Goal: Obtain resource: Download file/media

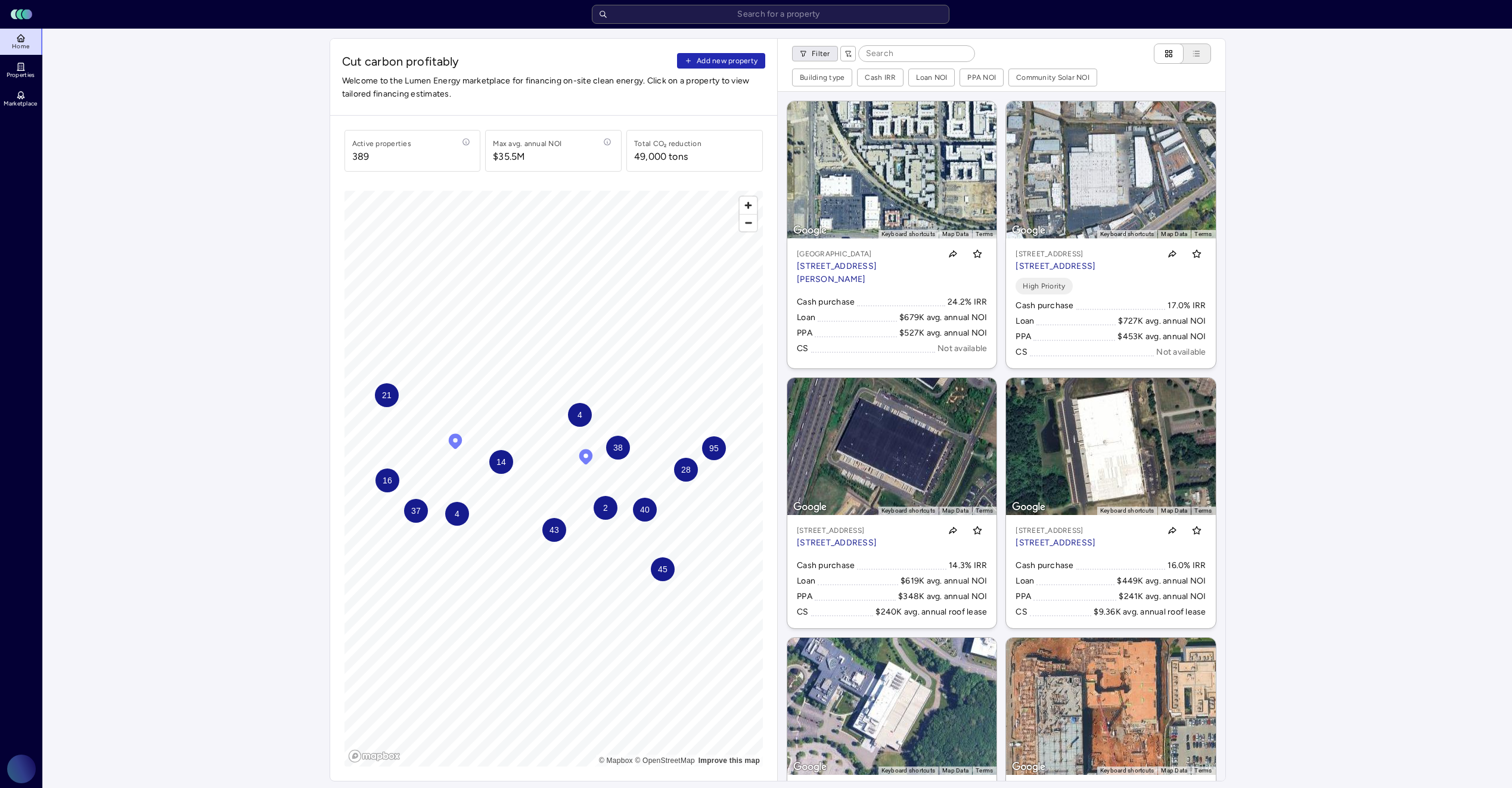
click at [820, 56] on html "Toggle Sidebar Lumen Energy Logo Home Properties Marketplace [PERSON_NAME] [PER…" at bounding box center [756, 693] width 1512 height 1387
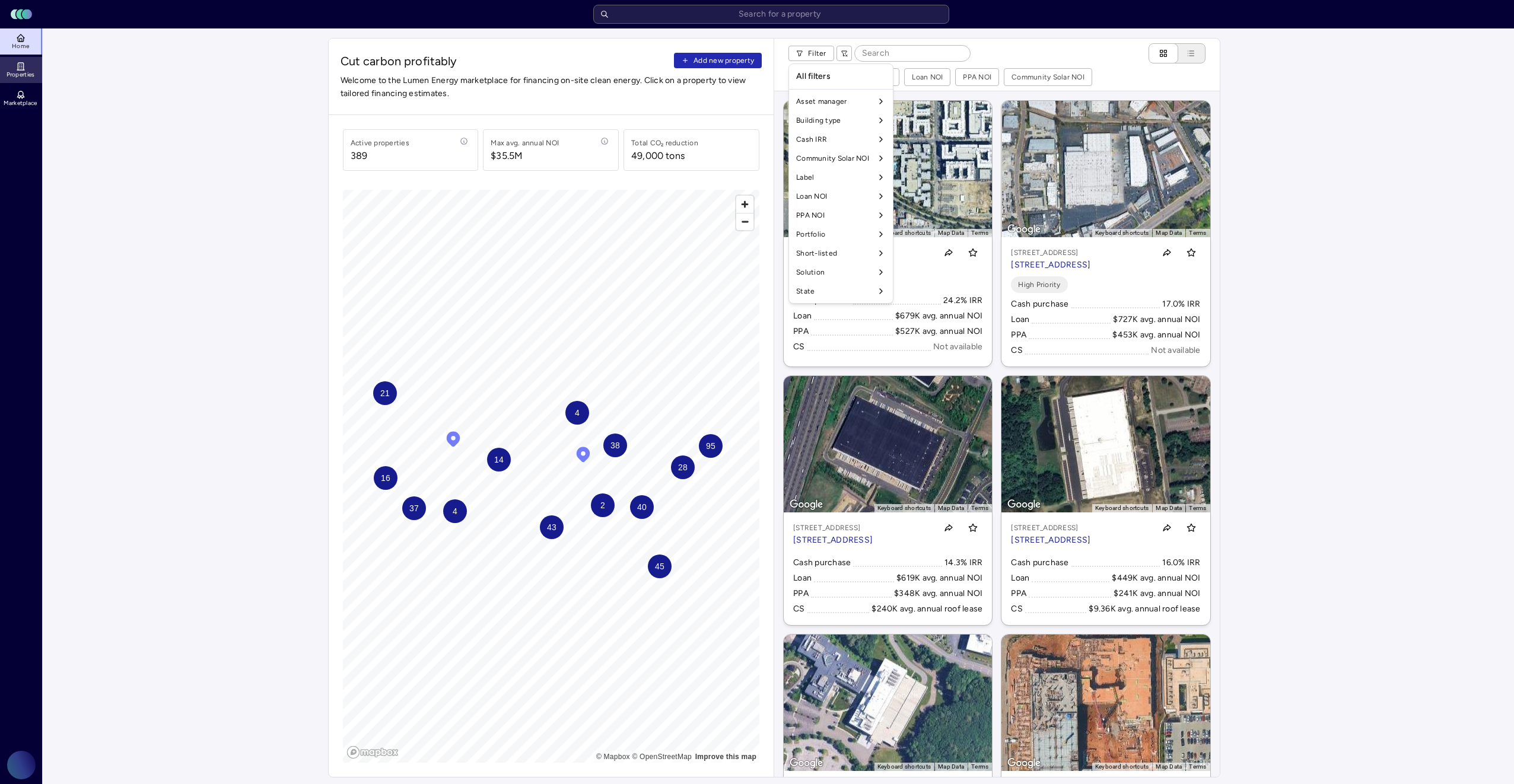
click at [7, 70] on html "Toggle Sidebar Lumen Energy Logo Home Properties Marketplace [PERSON_NAME] [PER…" at bounding box center [757, 690] width 1514 height 1380
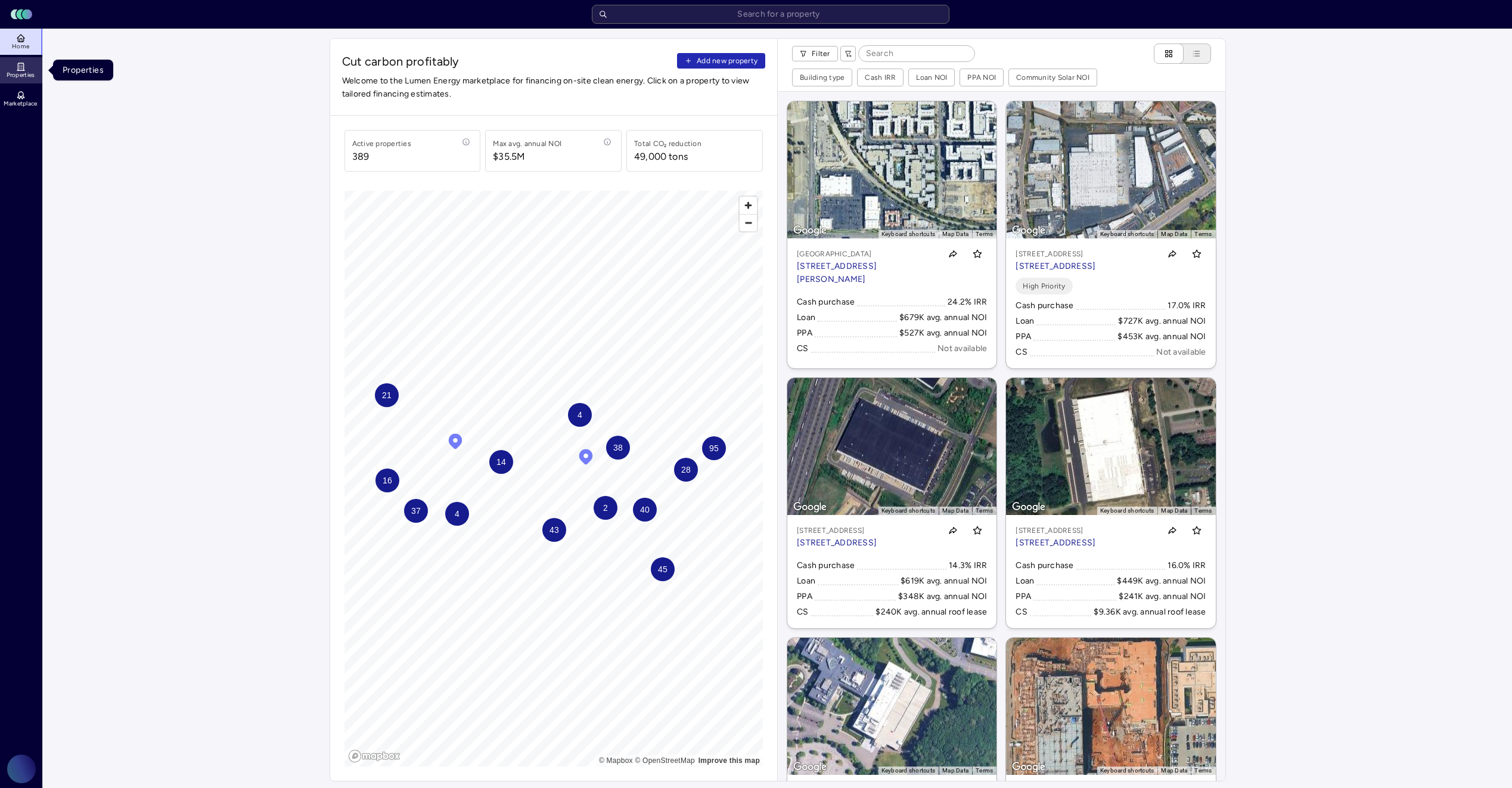
click at [11, 68] on link "Properties" at bounding box center [21, 70] width 43 height 26
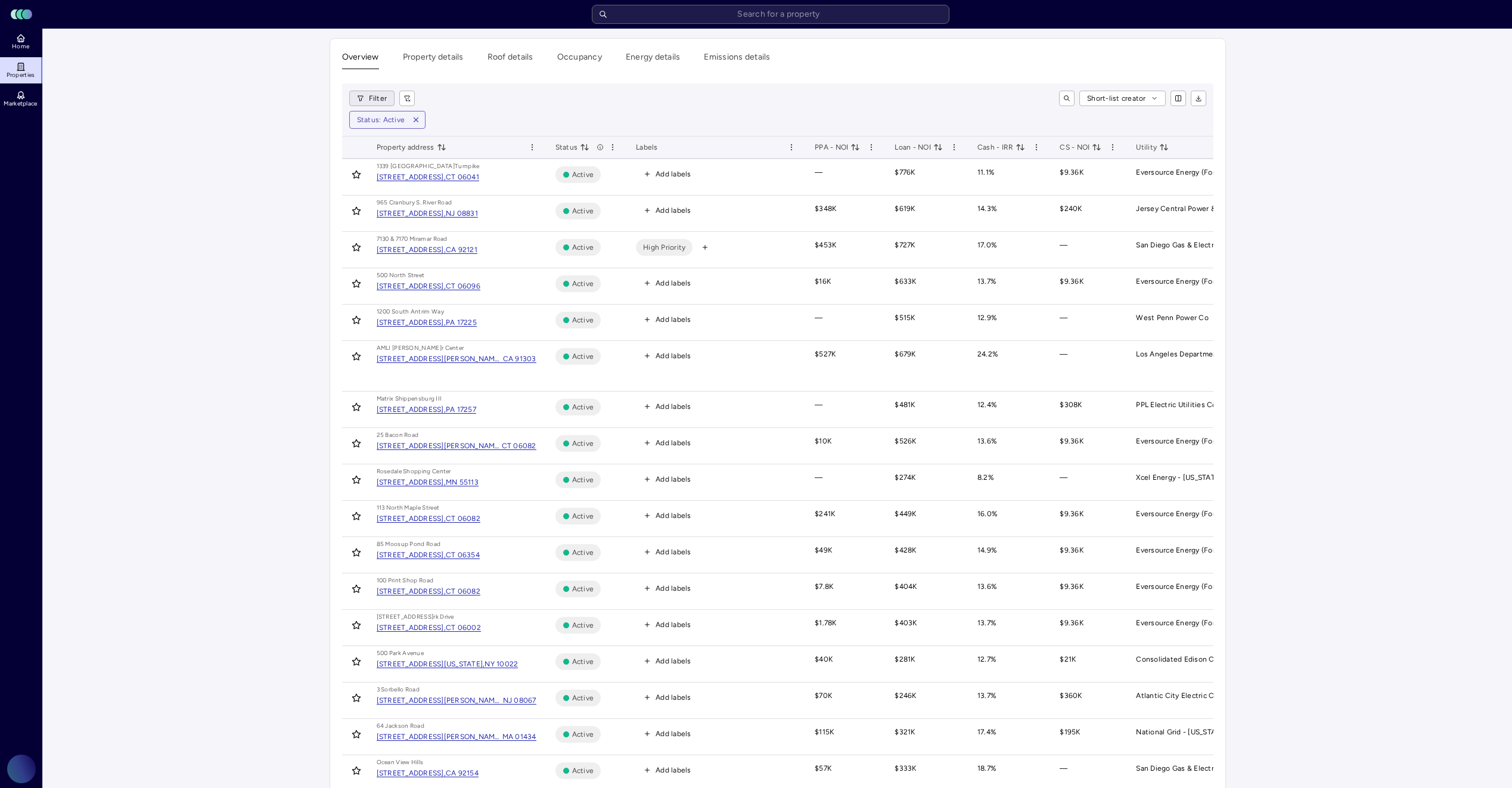
click at [381, 97] on html "Toggle Sidebar Lumen Energy Logo Home Properties Marketplace [PERSON_NAME] [PER…" at bounding box center [756, 569] width 1512 height 1138
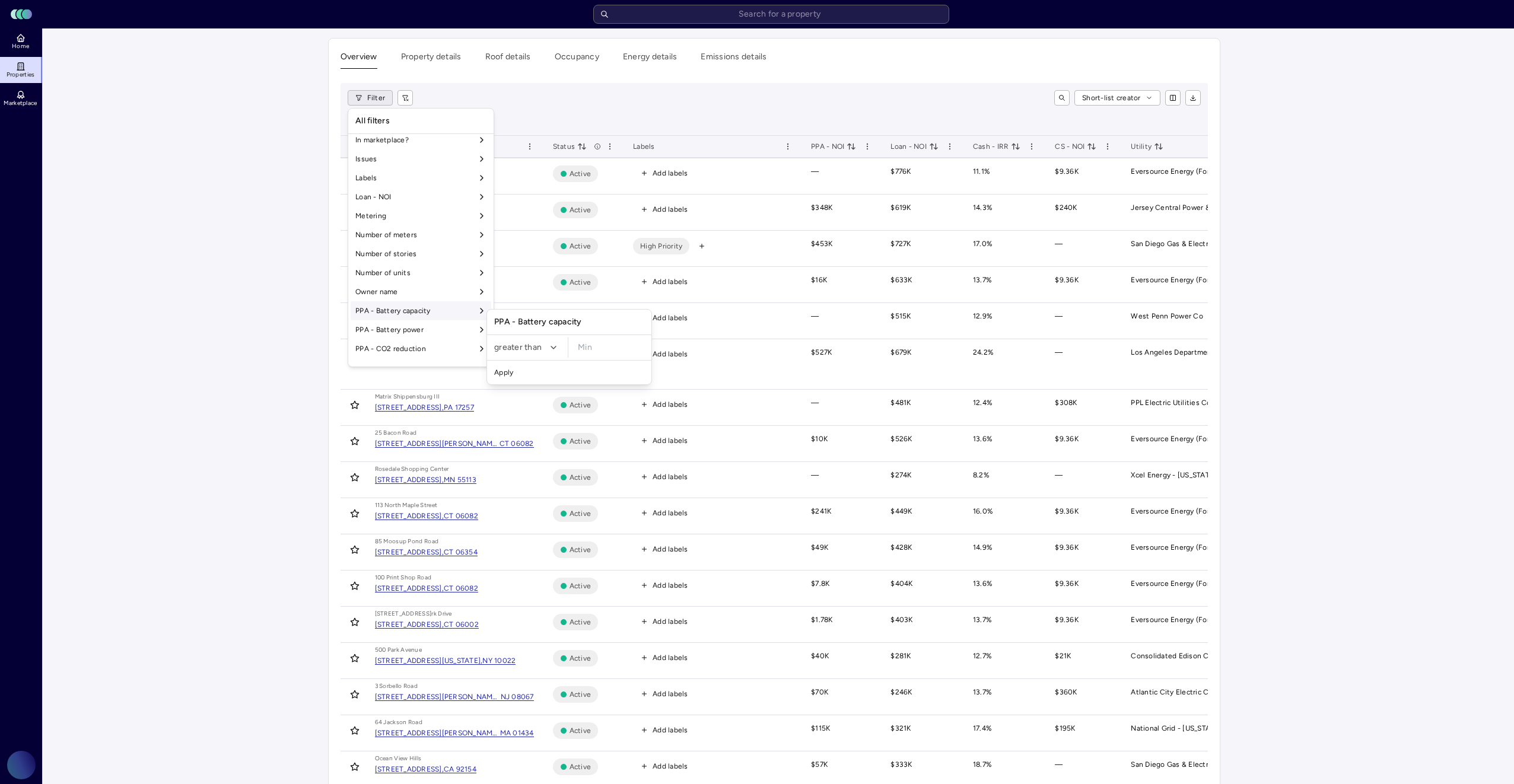
scroll to position [593, 0]
click at [538, 275] on div "High Priority" at bounding box center [549, 275] width 120 height 19
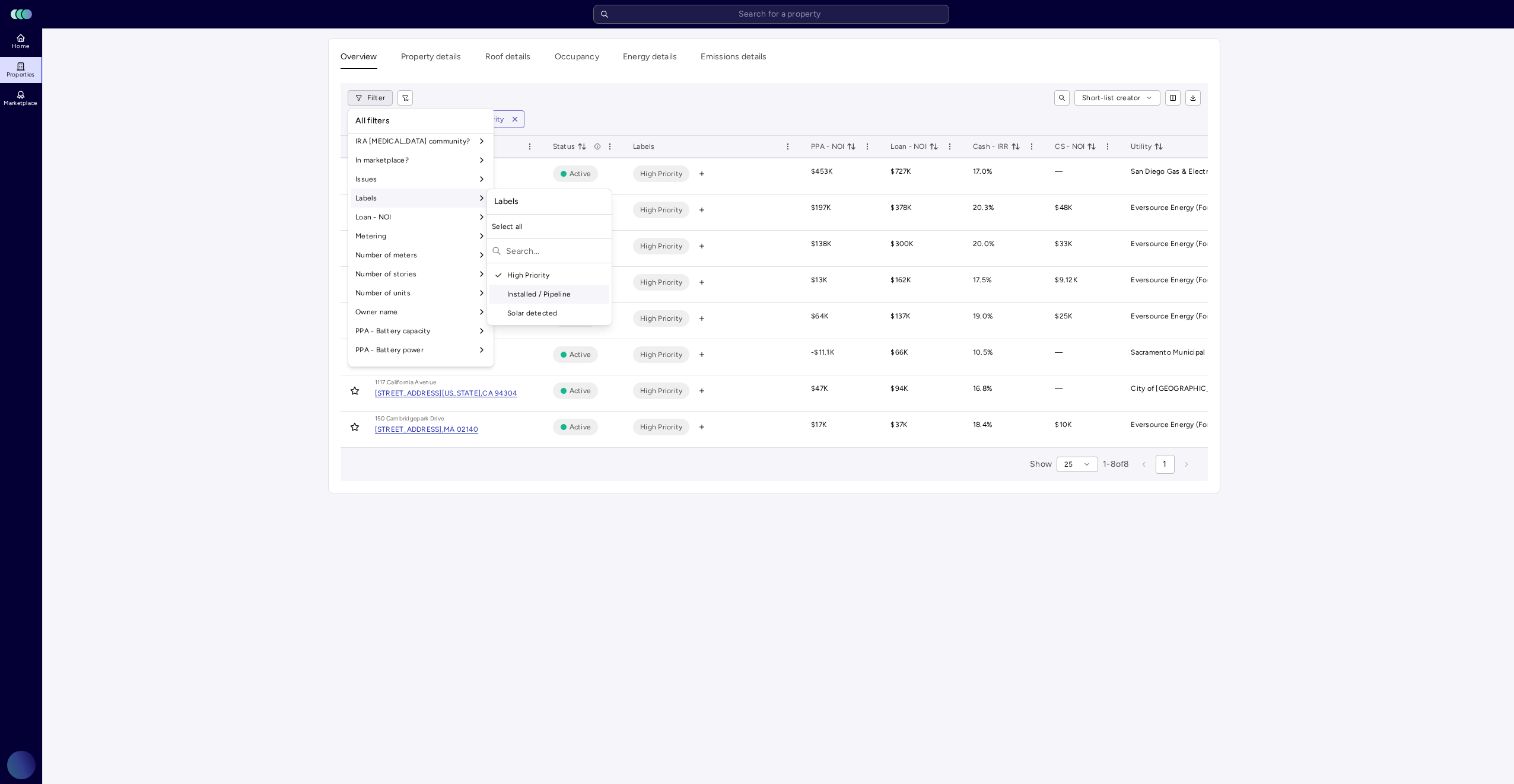
click at [820, 620] on html "Toggle Sidebar Lumen Energy Logo Home Properties Marketplace [PERSON_NAME] [PER…" at bounding box center [757, 392] width 1514 height 784
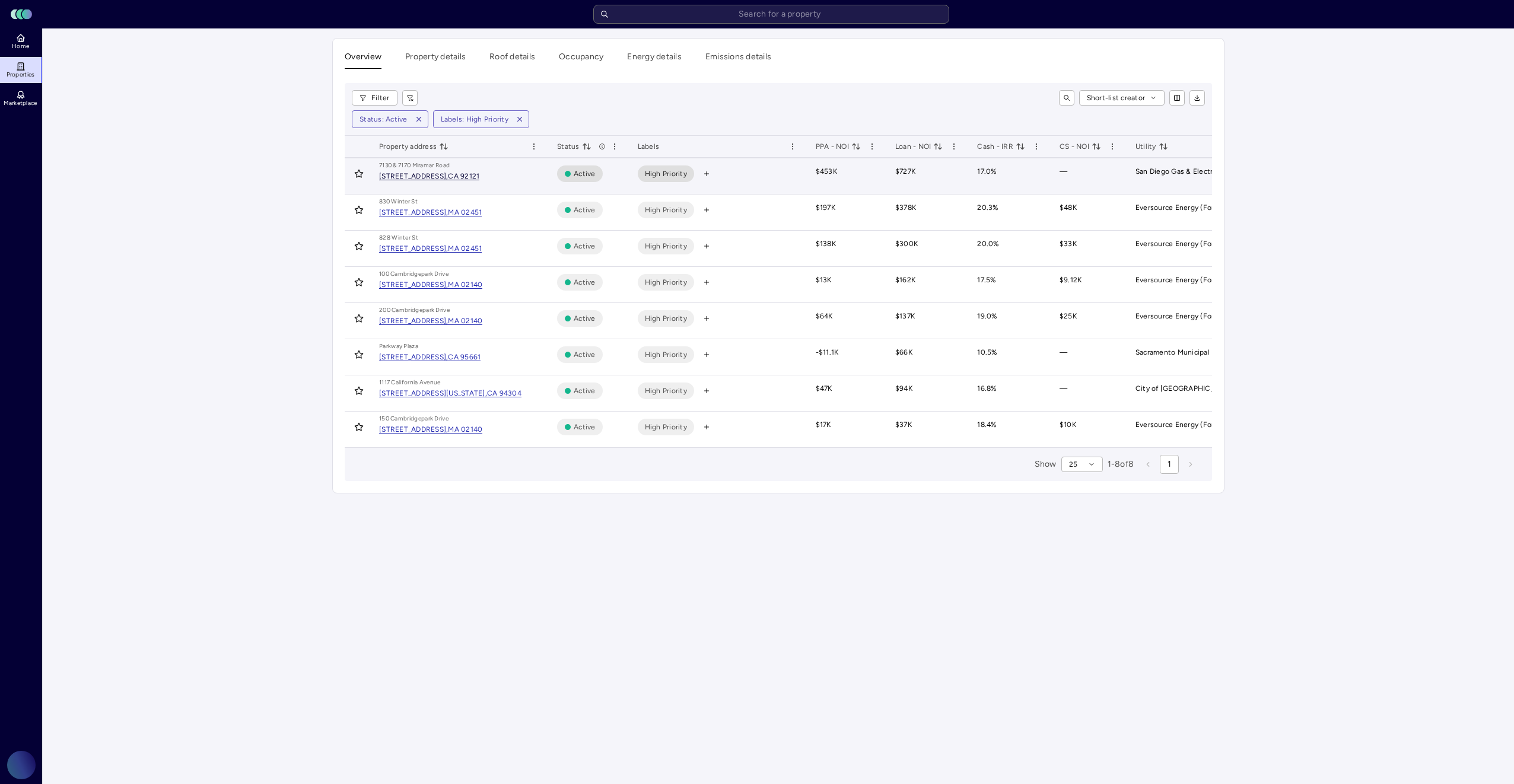
click at [427, 179] on div "[STREET_ADDRESS]," at bounding box center [414, 176] width 69 height 7
drag, startPoint x: 1061, startPoint y: 169, endPoint x: 1071, endPoint y: 173, distance: 10.8
click at [1071, 173] on td "—" at bounding box center [1088, 176] width 76 height 36
drag, startPoint x: 1071, startPoint y: 173, endPoint x: 1049, endPoint y: 173, distance: 22.0
click at [1050, 173] on td "—" at bounding box center [1088, 176] width 76 height 36
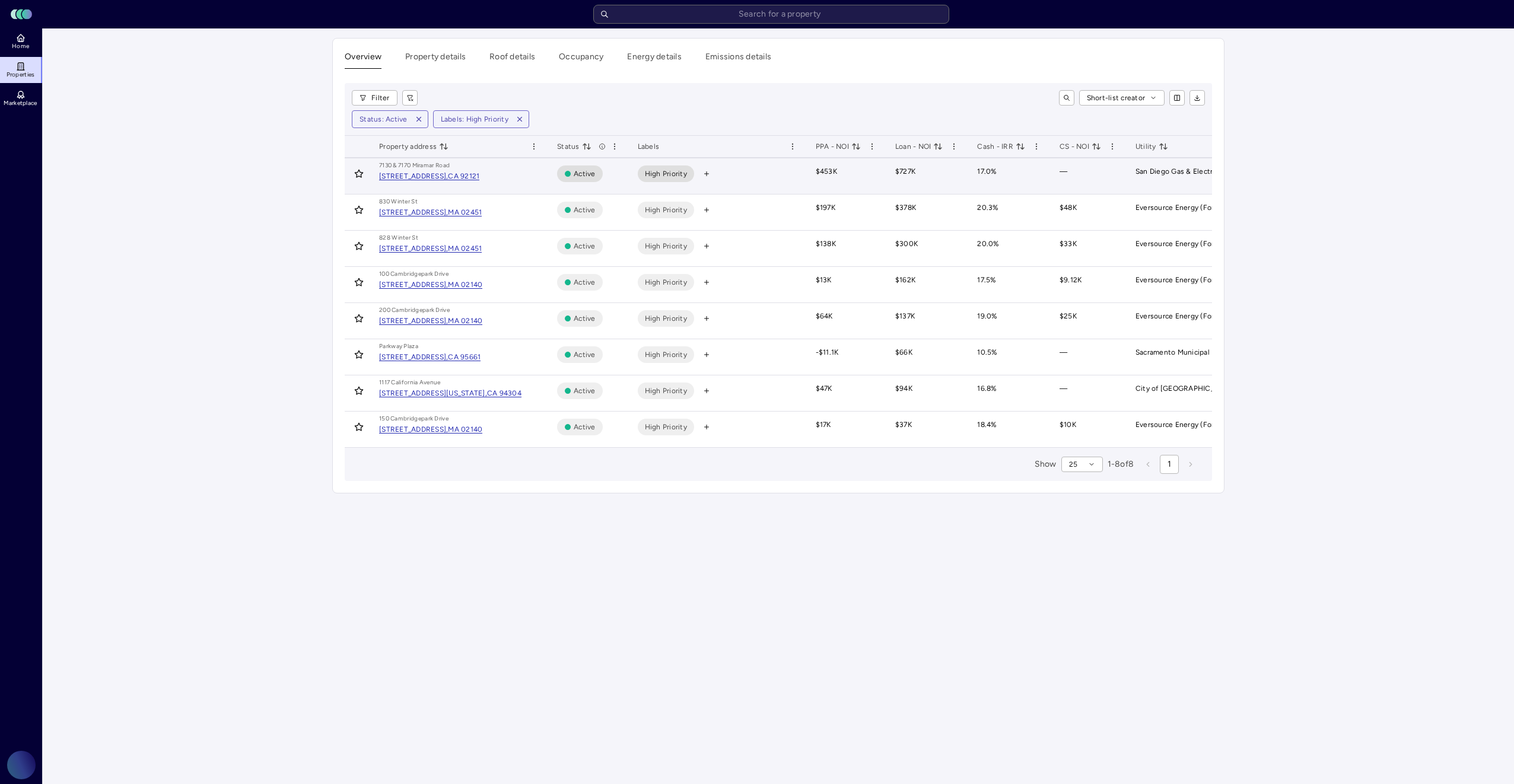
click at [1062, 170] on td "—" at bounding box center [1088, 176] width 76 height 36
click at [836, 170] on td "$453K" at bounding box center [846, 176] width 79 height 36
click at [479, 176] on div "CA 92121" at bounding box center [463, 176] width 31 height 7
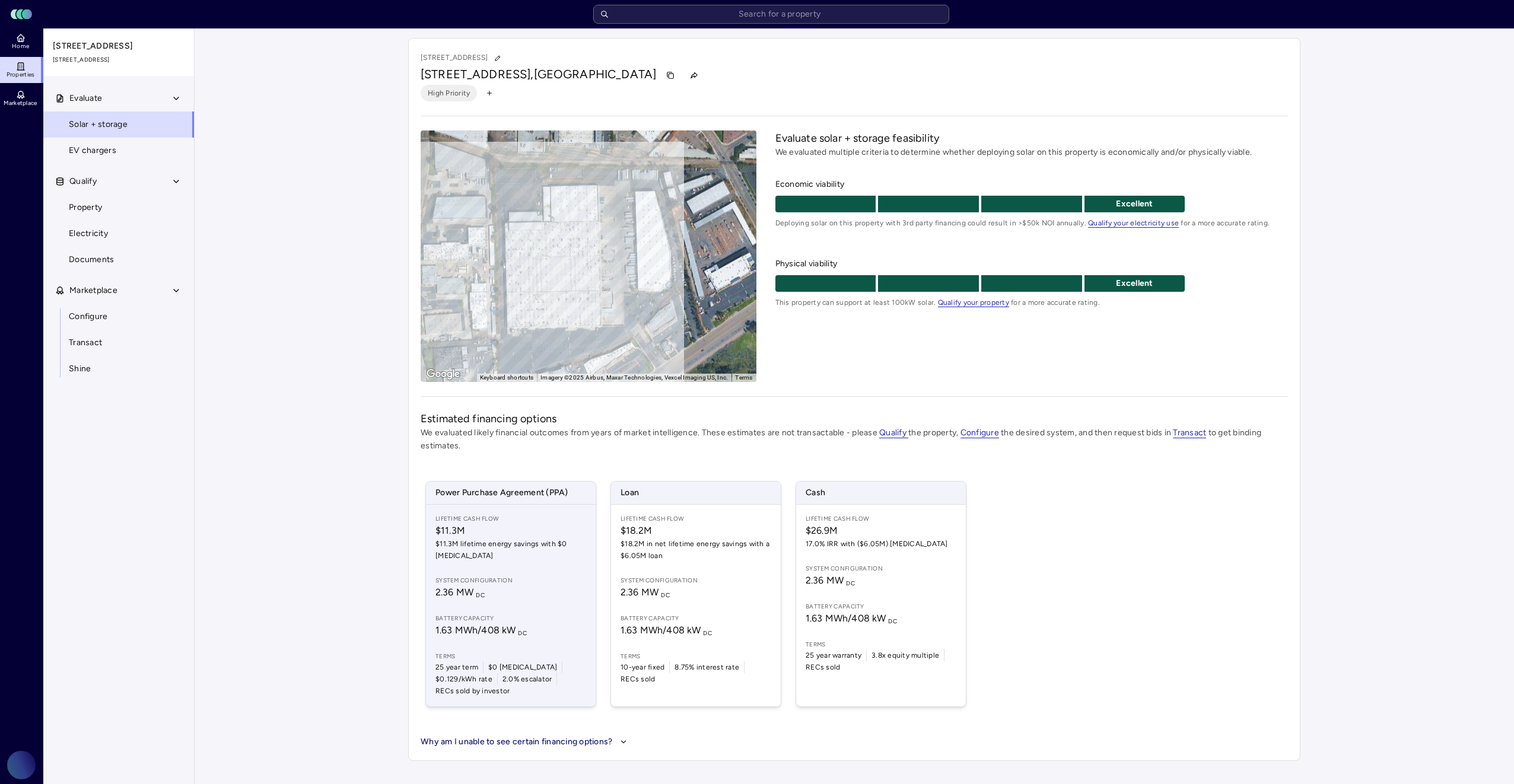
click at [470, 615] on span "Battery capacity" at bounding box center [511, 618] width 151 height 9
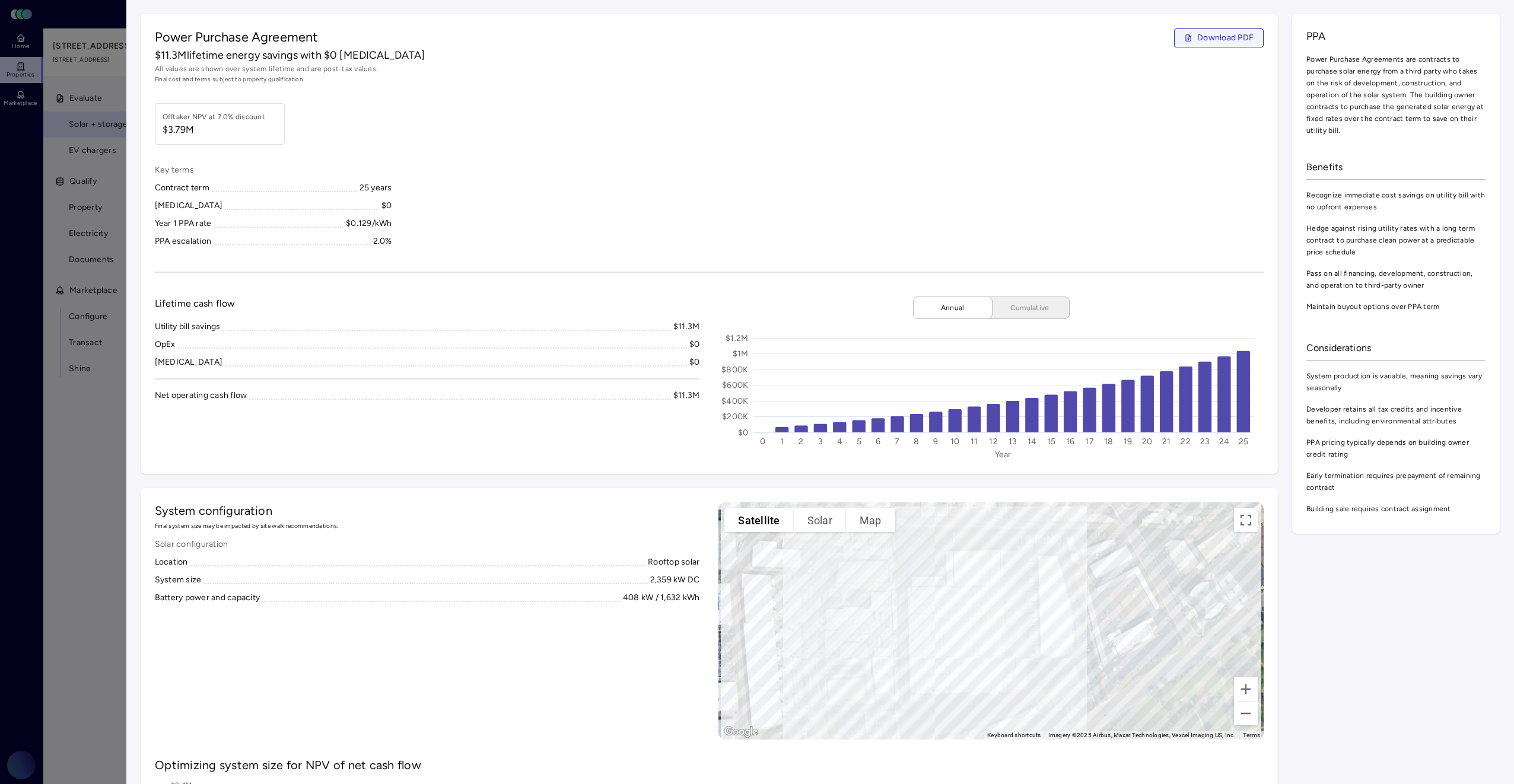
click at [1217, 45] on button "Download PDF" at bounding box center [1218, 38] width 89 height 19
click at [110, 25] on div at bounding box center [757, 392] width 1514 height 784
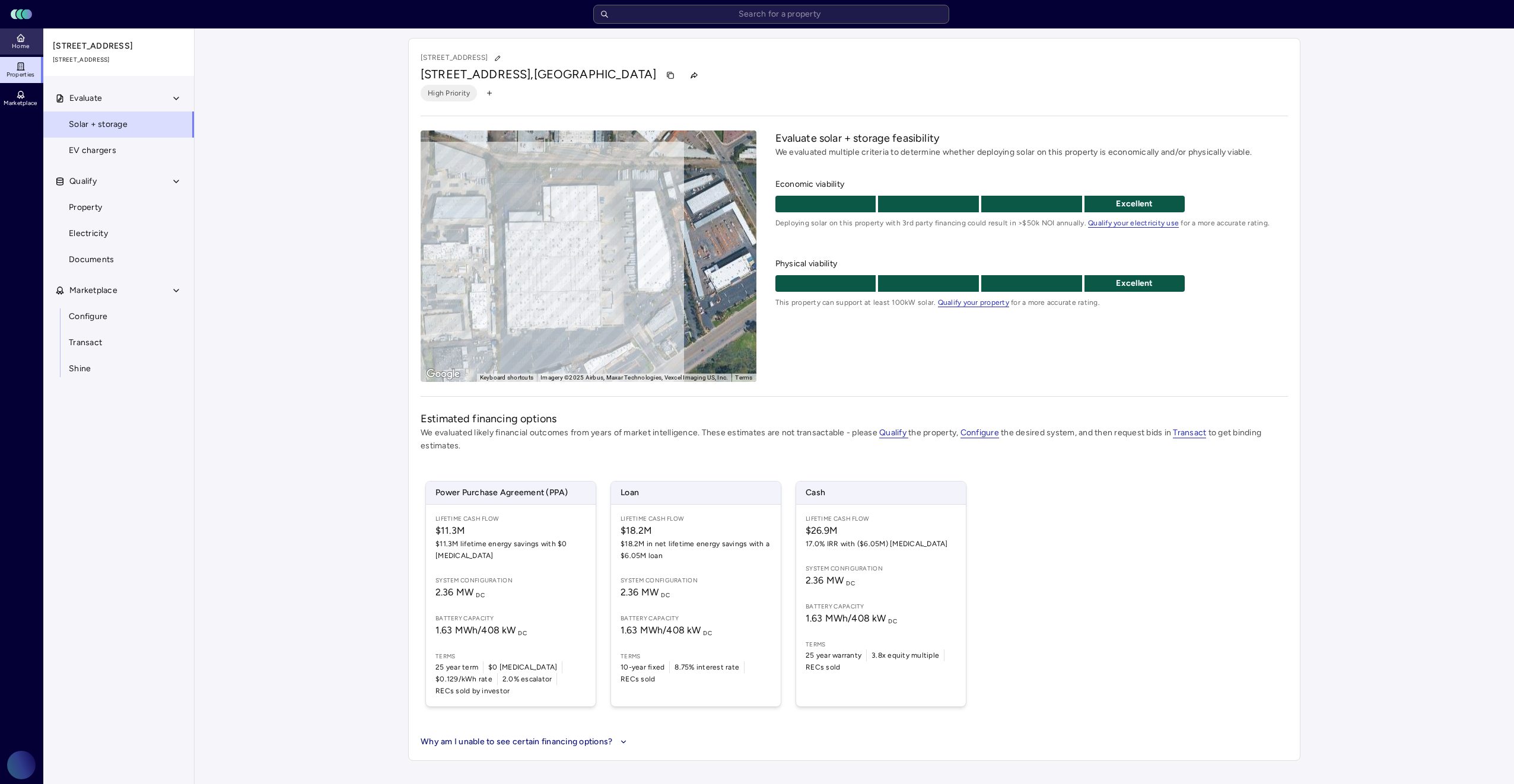
click at [19, 39] on icon at bounding box center [20, 37] width 9 height 9
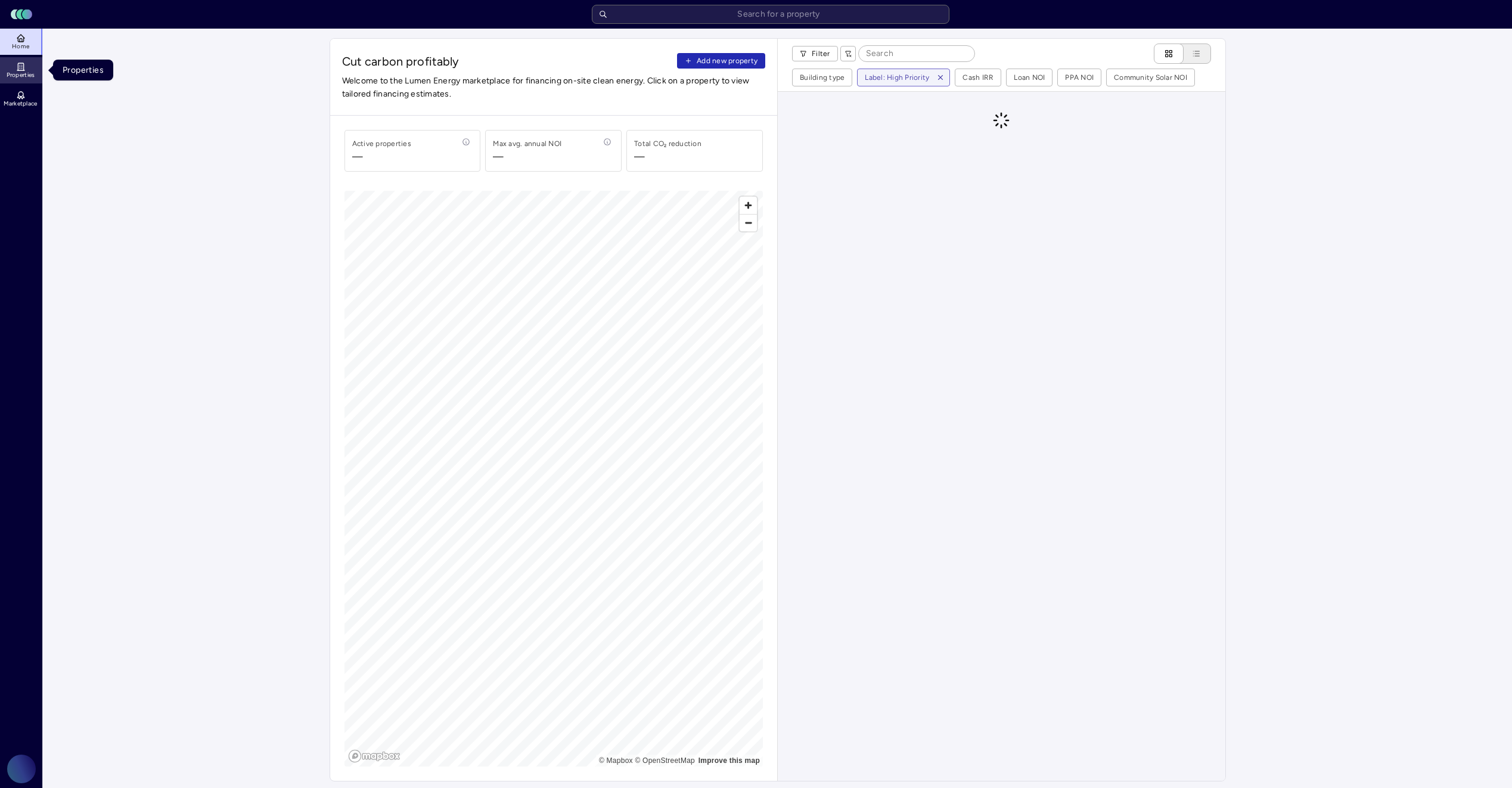
click at [19, 69] on icon at bounding box center [20, 66] width 9 height 9
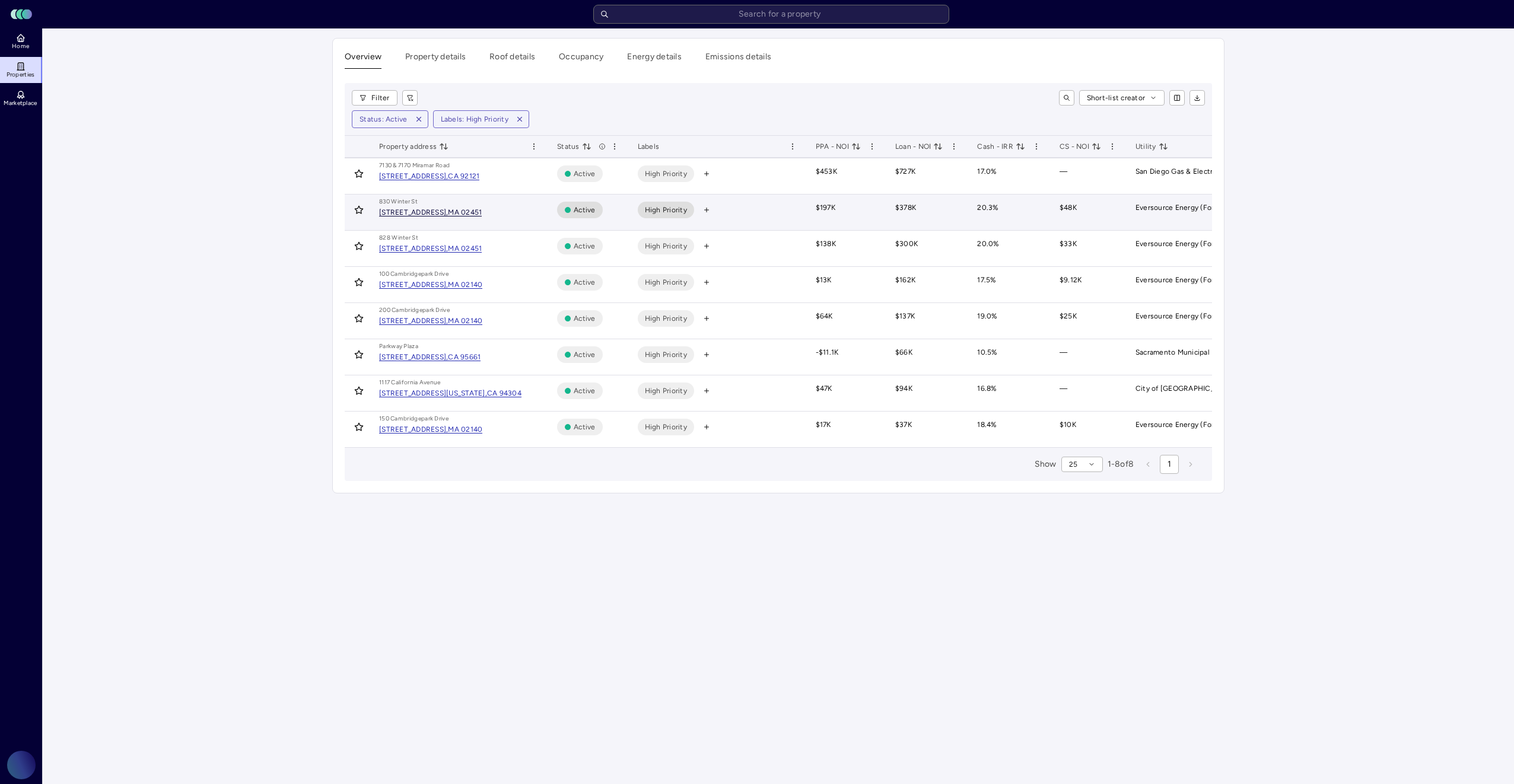
click at [481, 214] on div "MA 02451" at bounding box center [464, 212] width 34 height 7
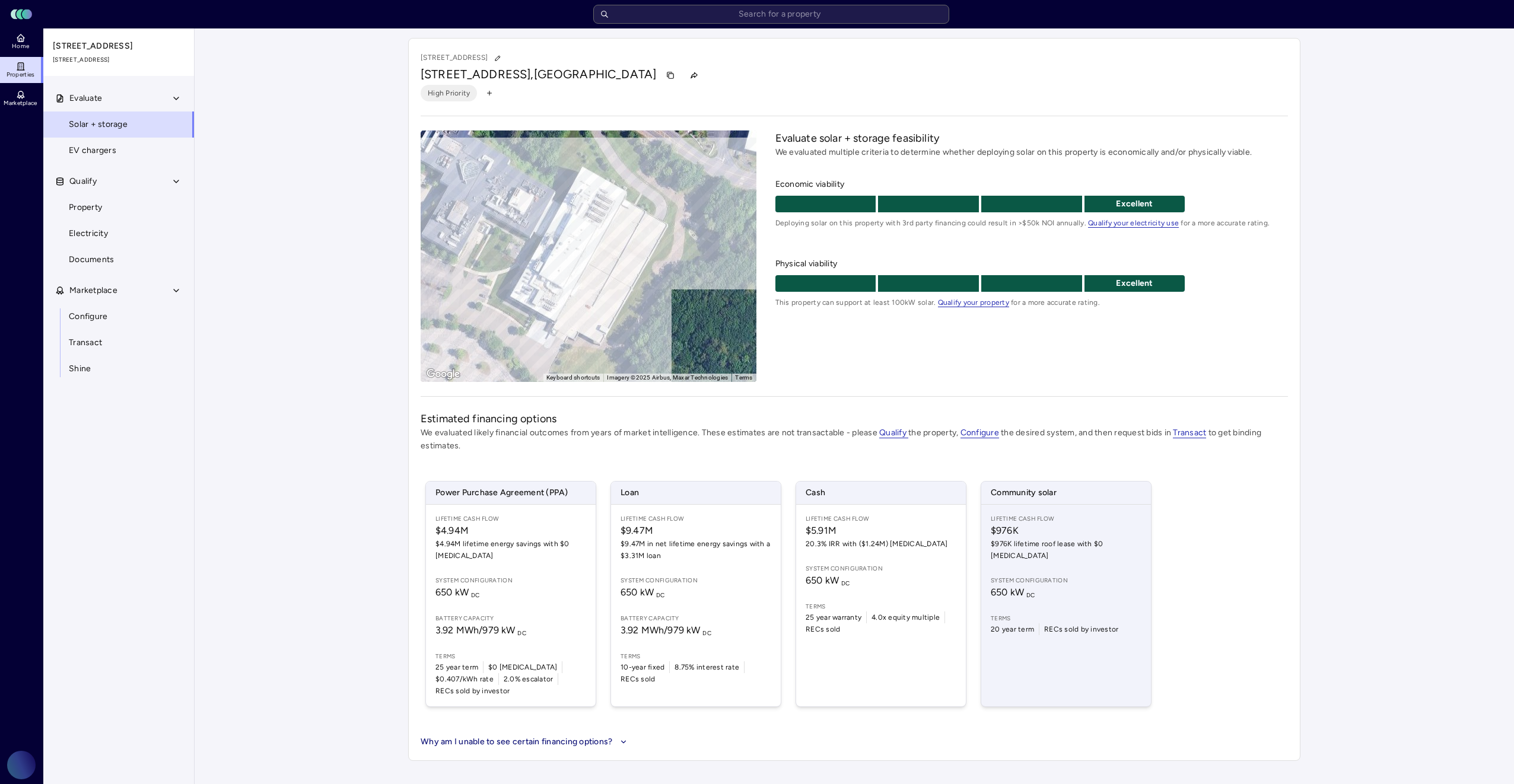
click at [1046, 585] on span "650 kW DC" at bounding box center [1066, 592] width 151 height 14
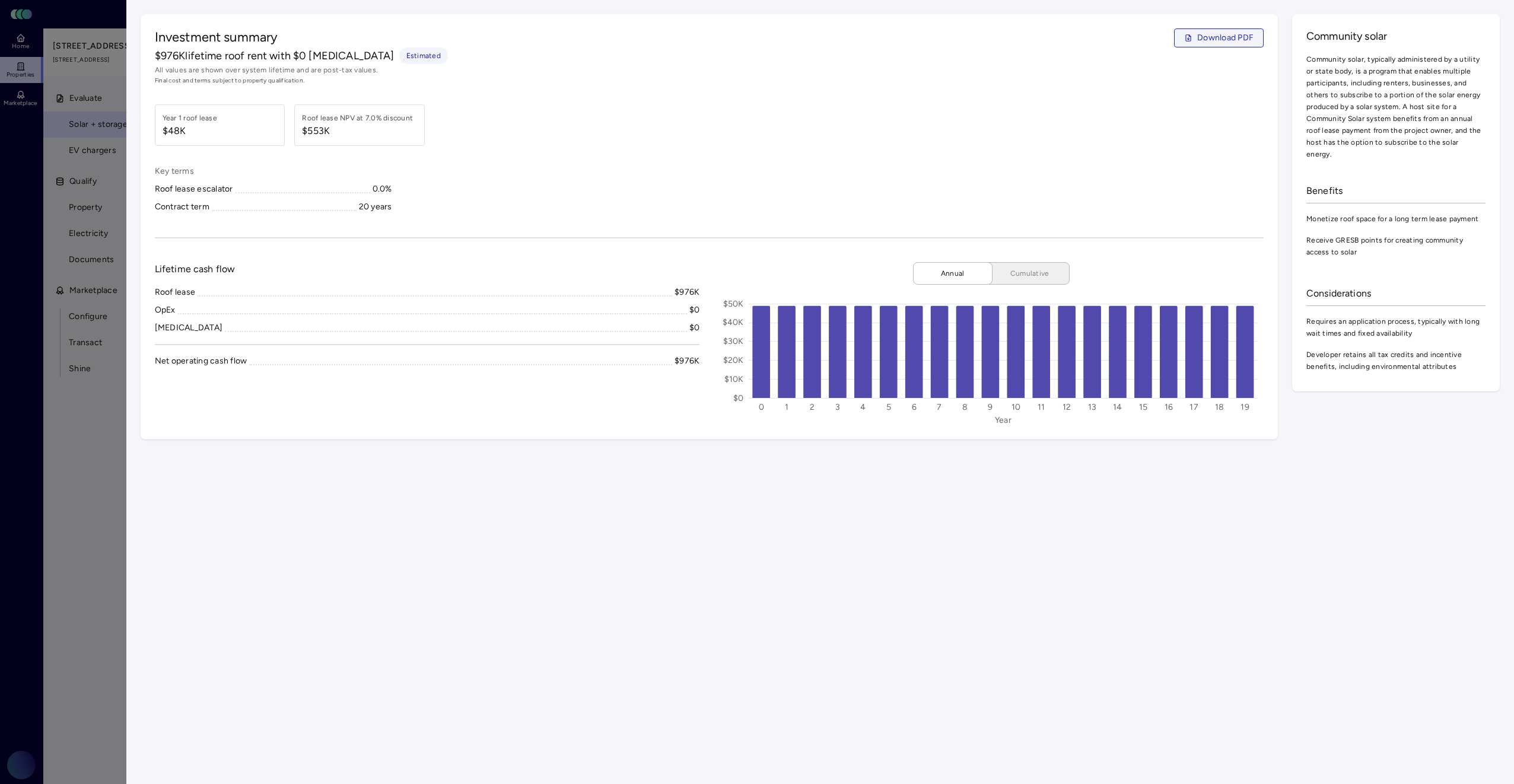
click at [1213, 37] on span "Download PDF" at bounding box center [1225, 37] width 56 height 13
click at [1191, 43] on button "Download PDF" at bounding box center [1218, 38] width 89 height 19
click at [117, 42] on div at bounding box center [757, 392] width 1514 height 784
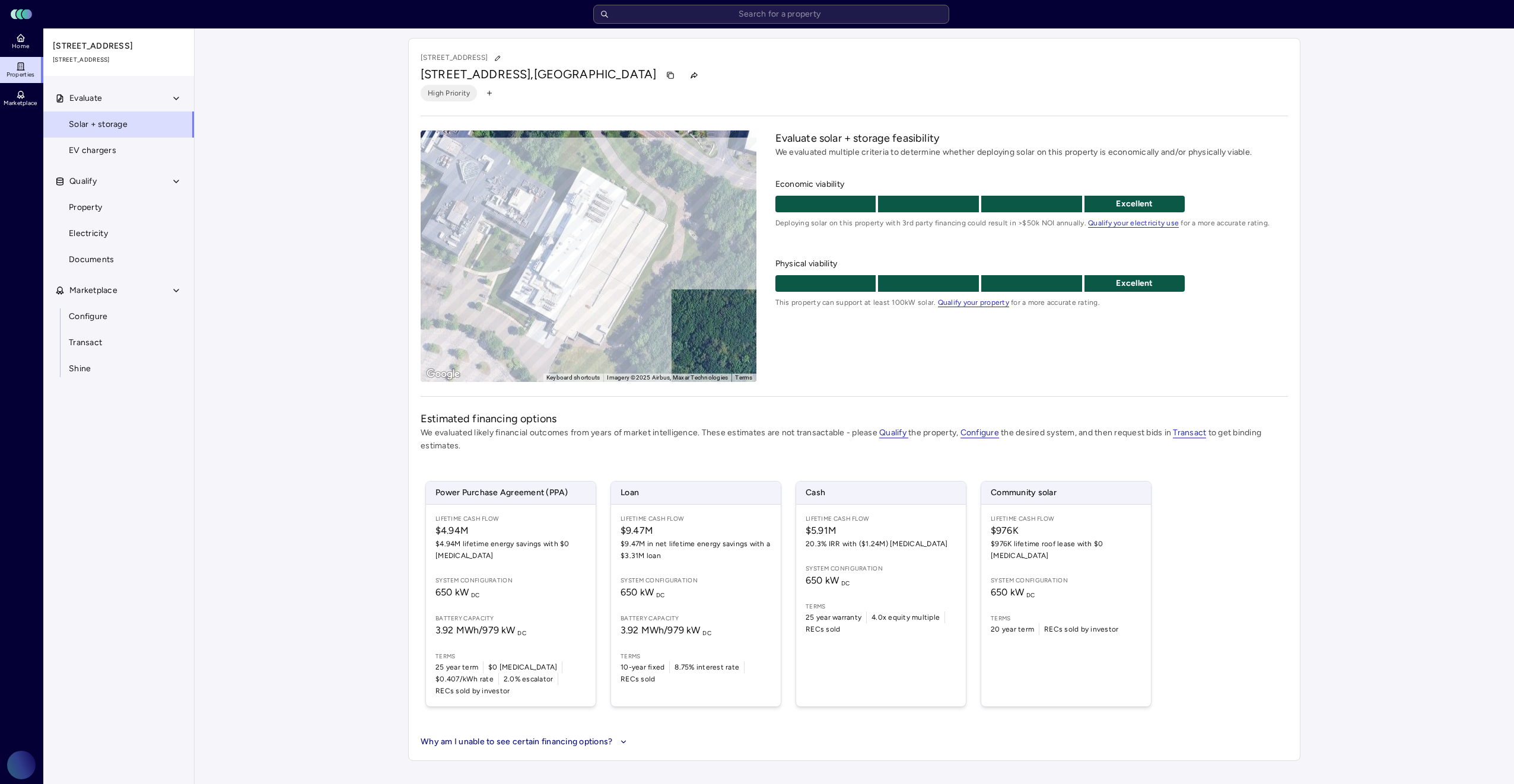
click at [10, 60] on link "Properties" at bounding box center [21, 70] width 43 height 26
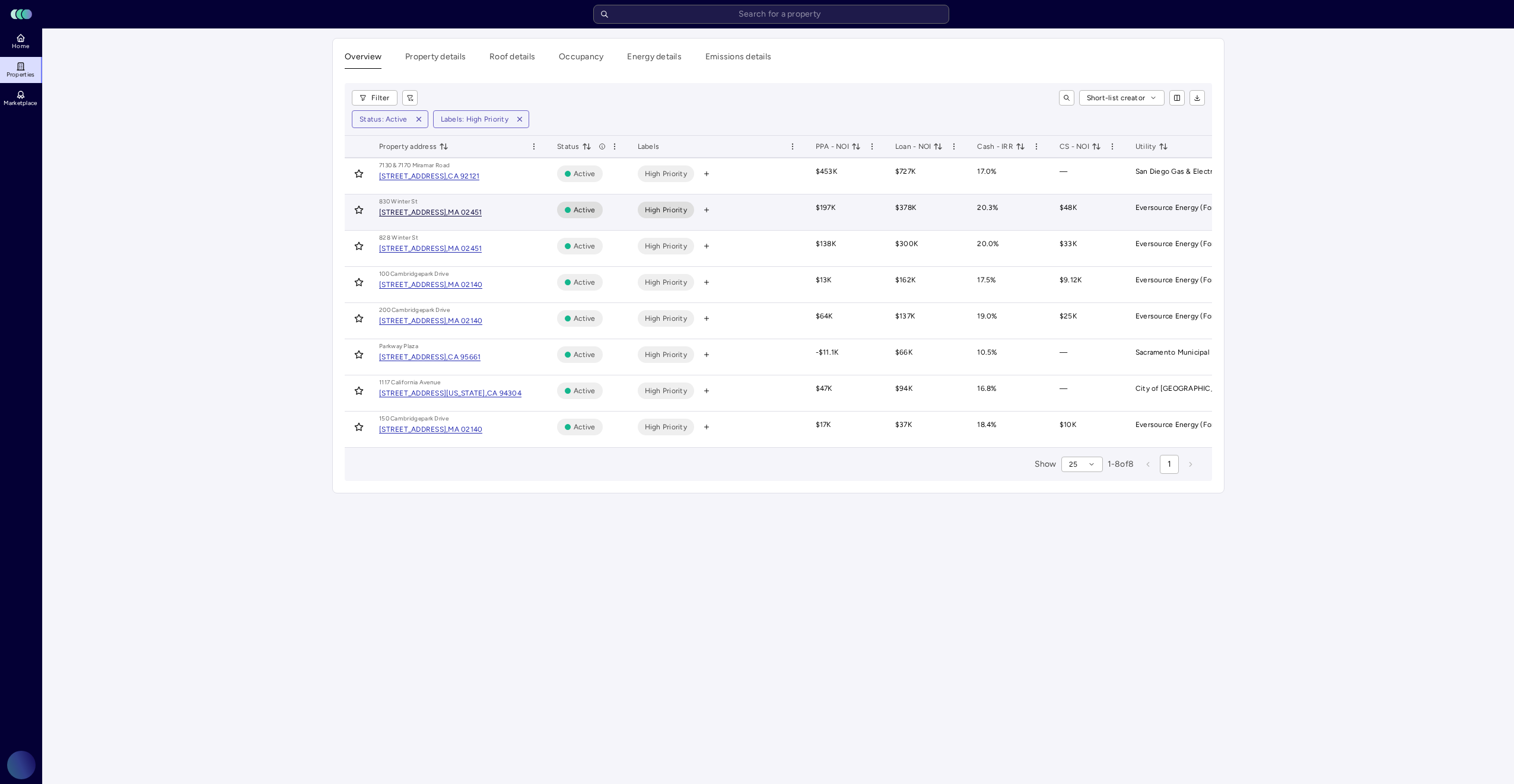
click at [467, 211] on div "MA 02451" at bounding box center [464, 212] width 34 height 7
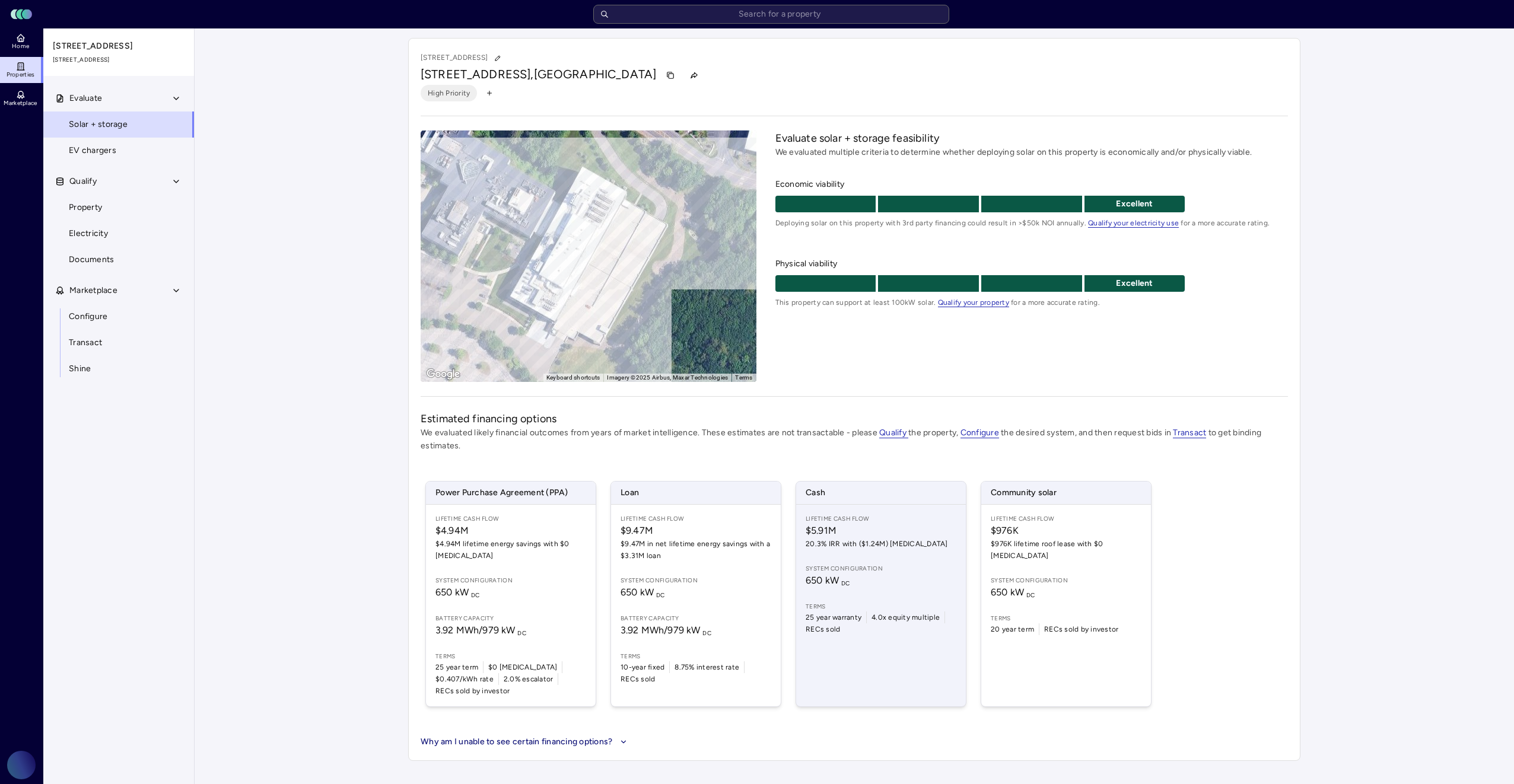
click at [842, 618] on span "25 year warranty" at bounding box center [833, 617] width 56 height 12
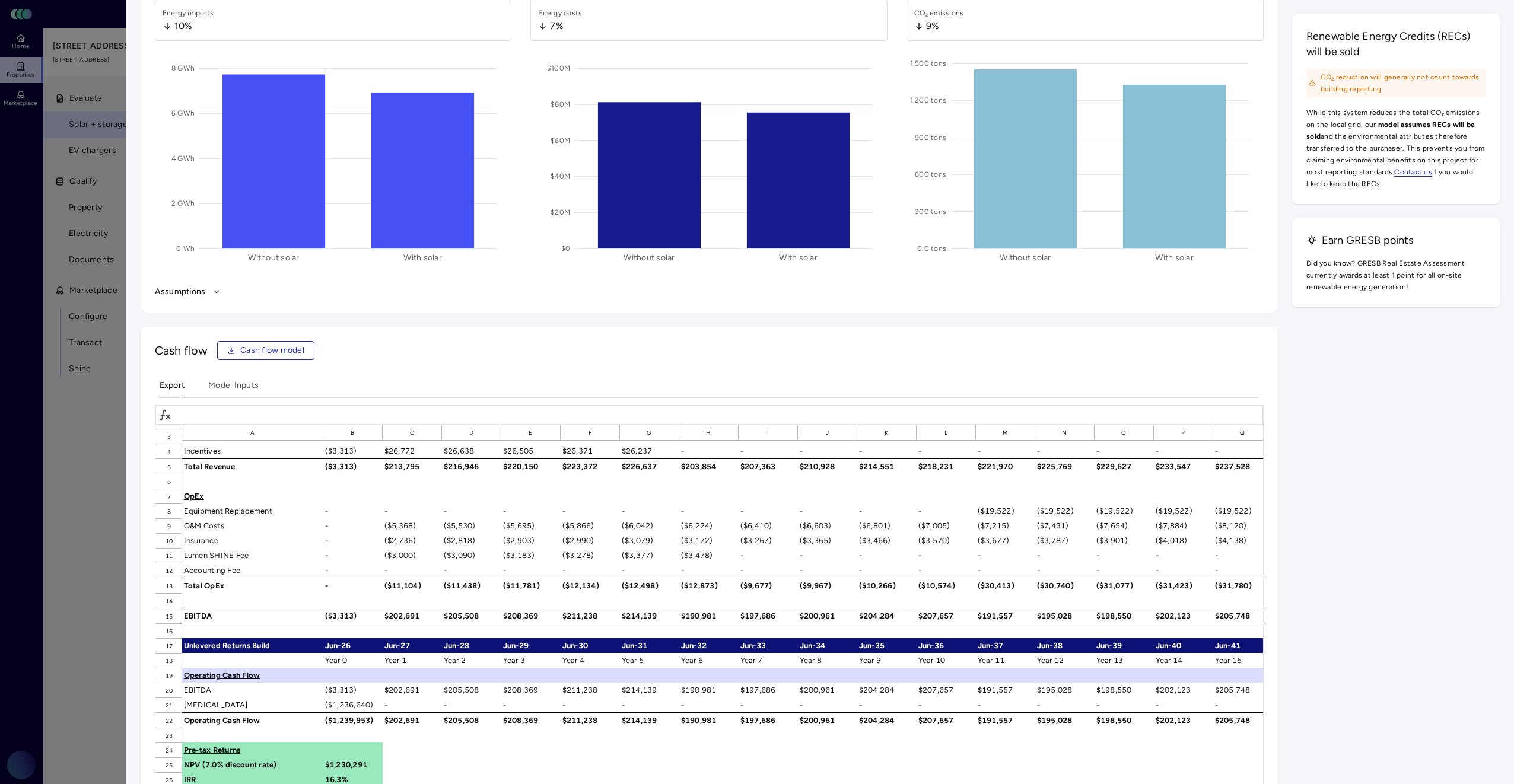
scroll to position [59, 0]
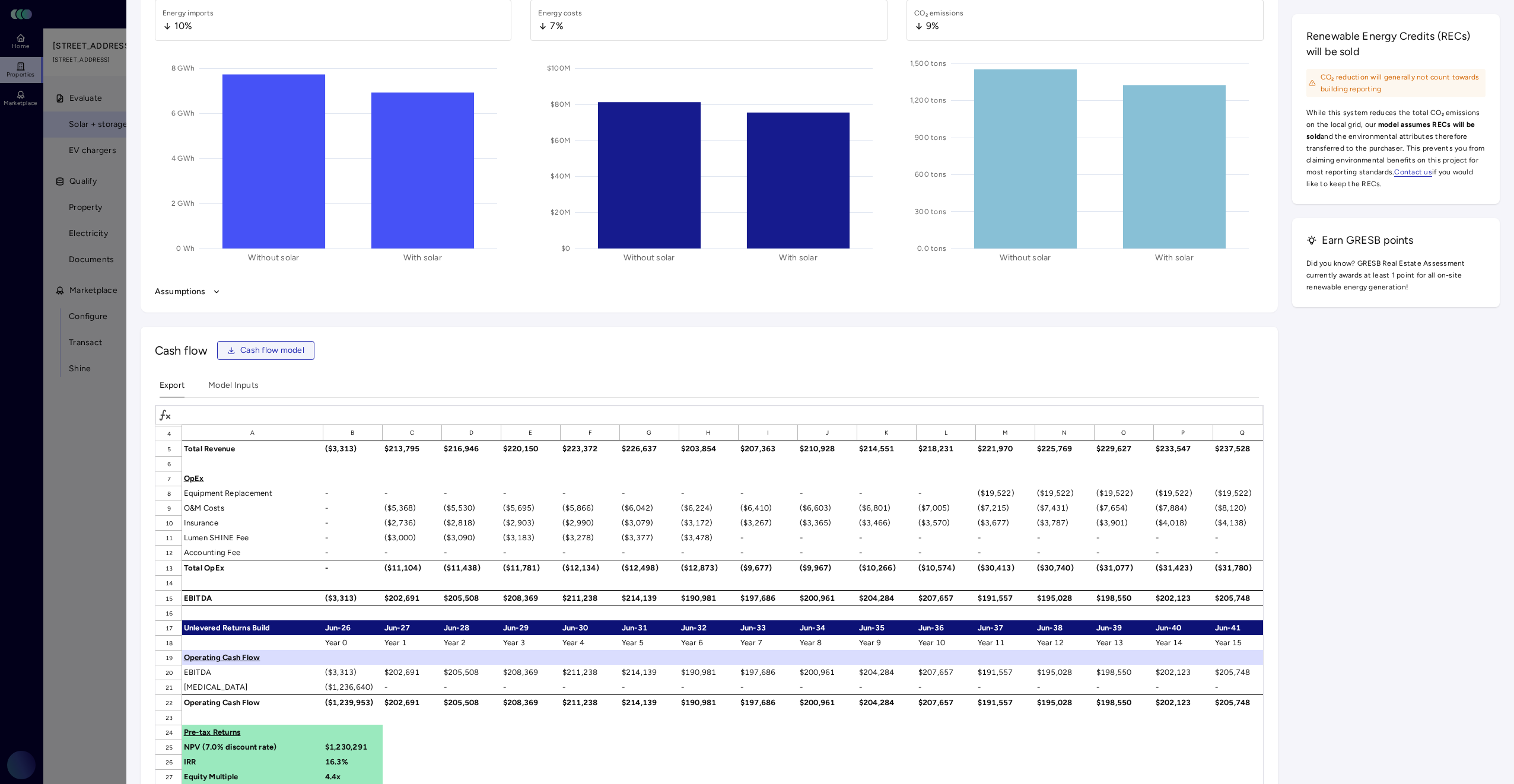
click at [281, 349] on span "Cash flow model" at bounding box center [272, 349] width 64 height 13
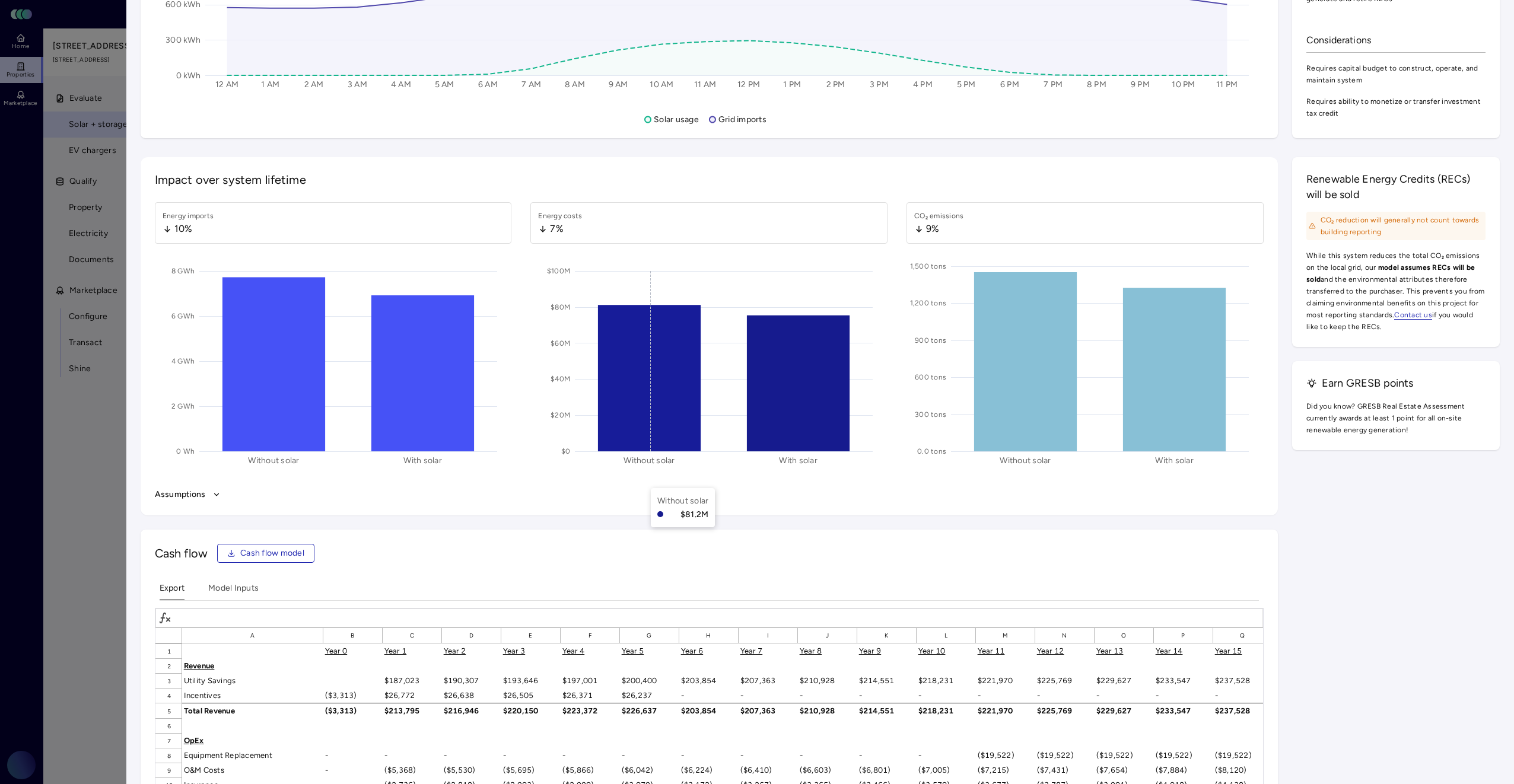
scroll to position [1304, 0]
